Goal: Information Seeking & Learning: Learn about a topic

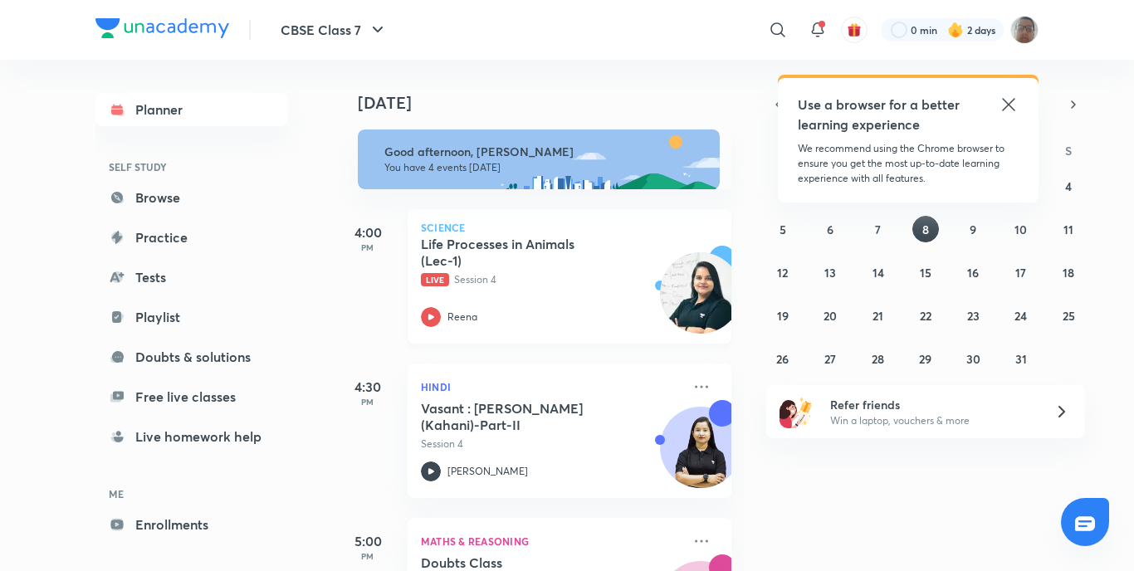
click at [433, 305] on div "Life Processes in Animals (Lec-1) Live Session 4 Reena" at bounding box center [551, 281] width 261 height 91
